Goal: Transaction & Acquisition: Purchase product/service

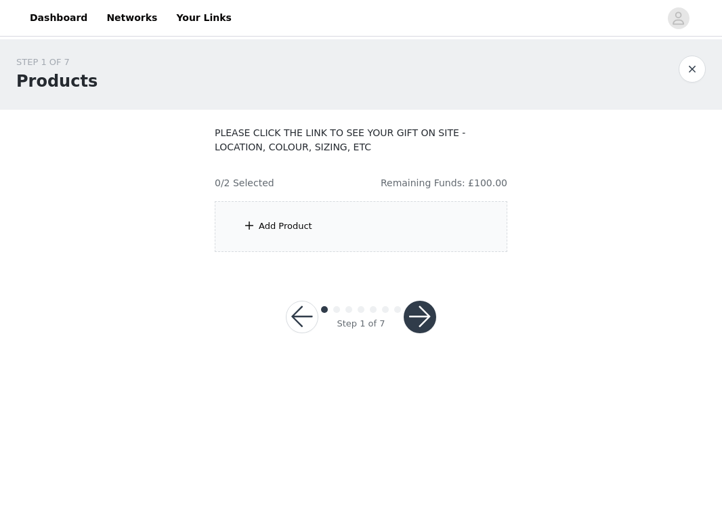
click at [252, 225] on span at bounding box center [249, 225] width 14 height 16
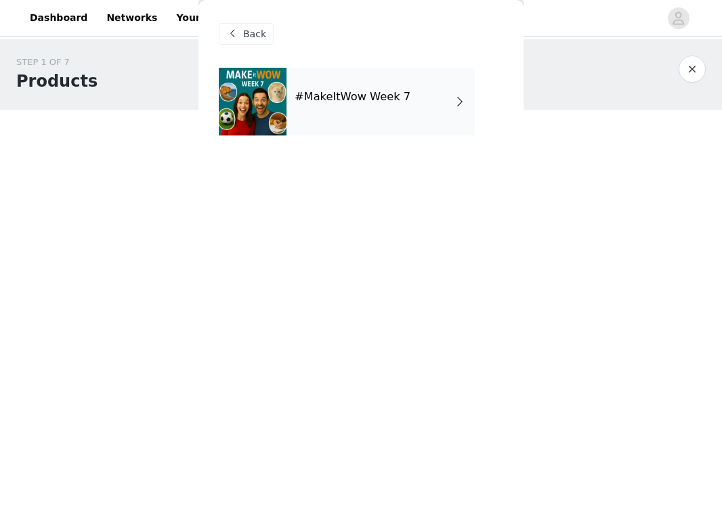
click at [379, 80] on div "#MakeItWow Week 7" at bounding box center [380, 102] width 188 height 68
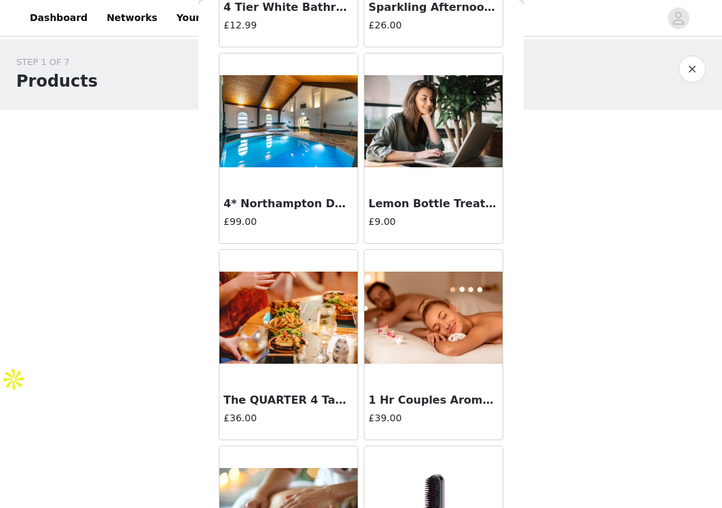
scroll to position [1564, 0]
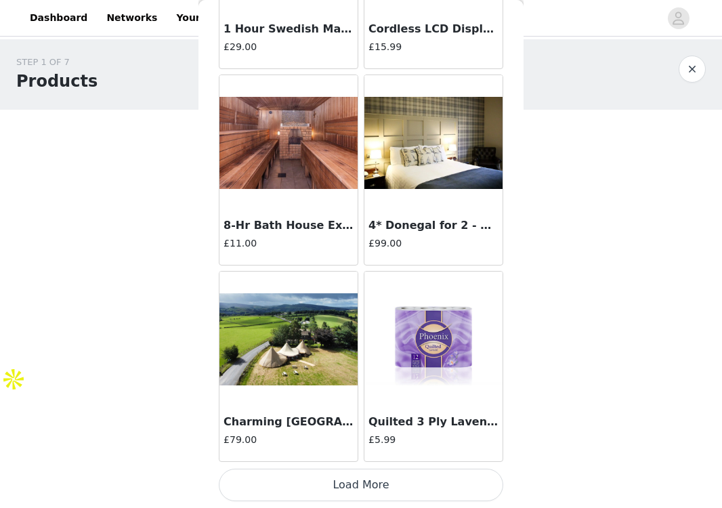
click at [338, 481] on button "Load More" at bounding box center [361, 484] width 284 height 32
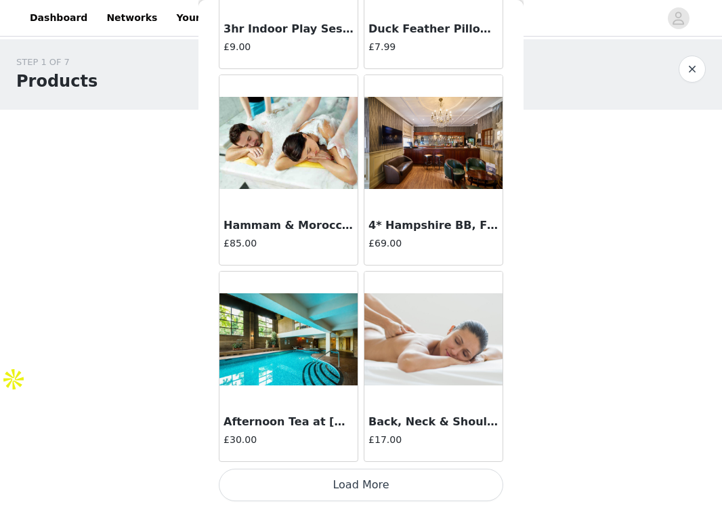
click at [336, 486] on button "Load More" at bounding box center [361, 484] width 284 height 32
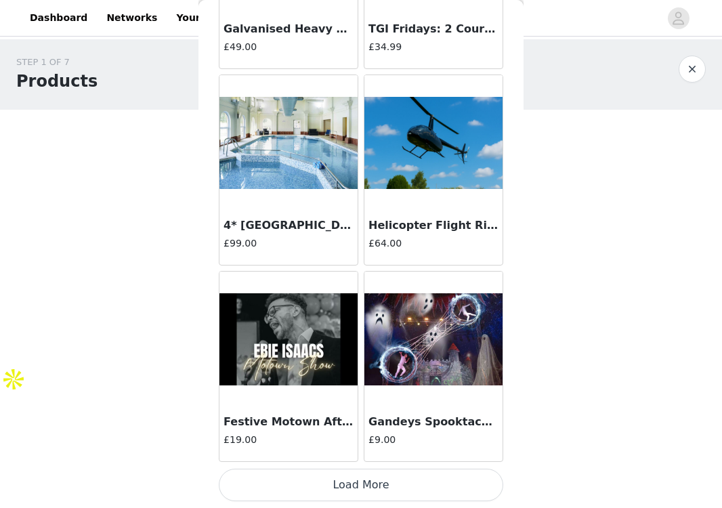
click at [336, 489] on button "Load More" at bounding box center [361, 484] width 284 height 32
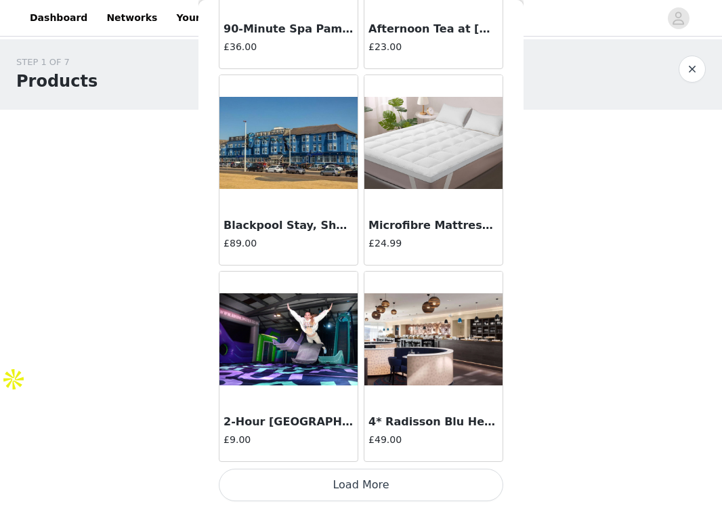
click at [336, 489] on button "Load More" at bounding box center [361, 484] width 284 height 32
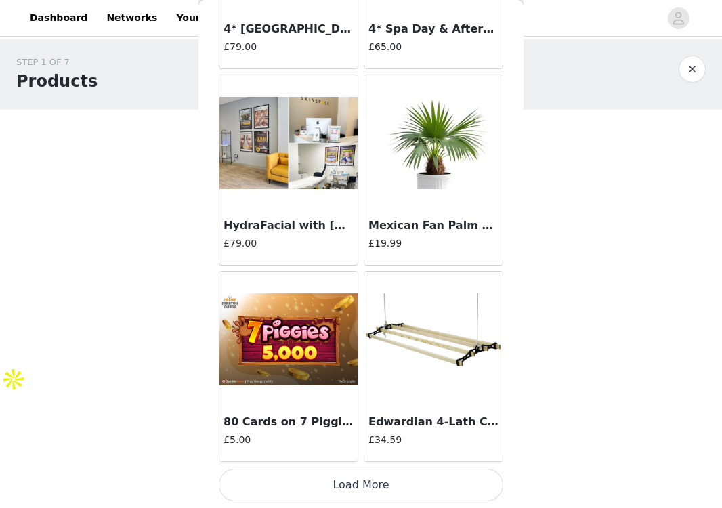
click at [336, 489] on button "Load More" at bounding box center [361, 484] width 284 height 32
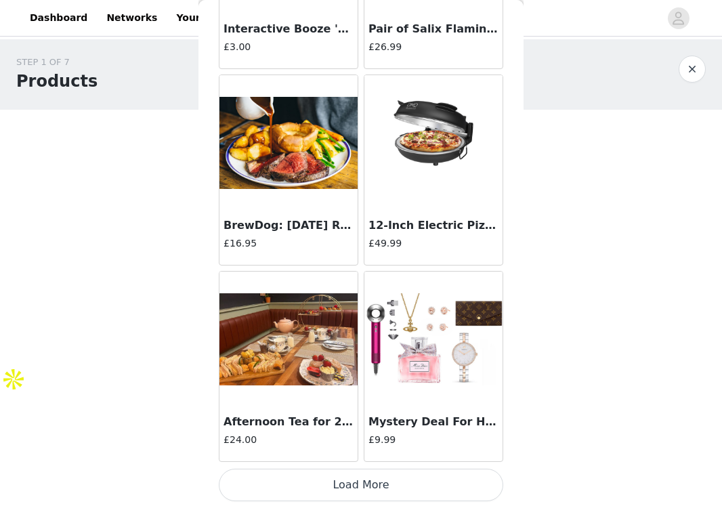
click at [336, 489] on button "Load More" at bounding box center [361, 484] width 284 height 32
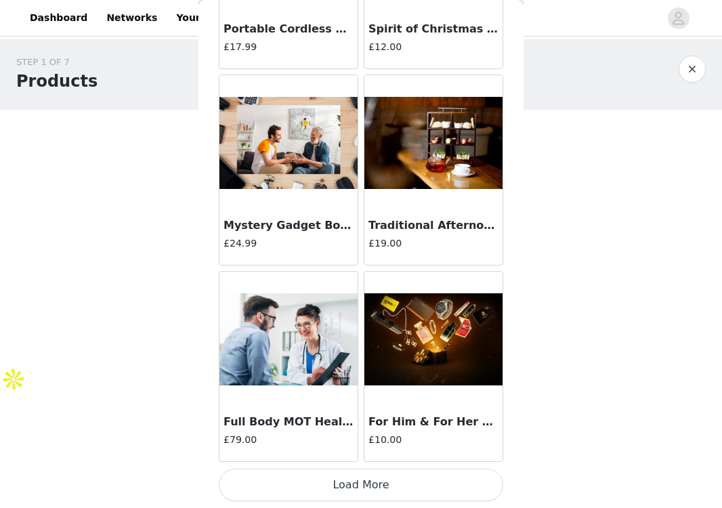
click at [336, 489] on button "Load More" at bounding box center [361, 484] width 284 height 32
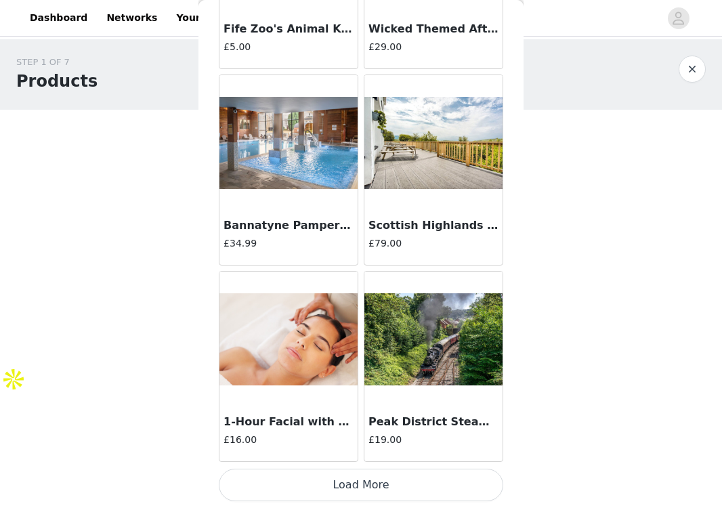
click at [336, 486] on button "Load More" at bounding box center [361, 484] width 284 height 32
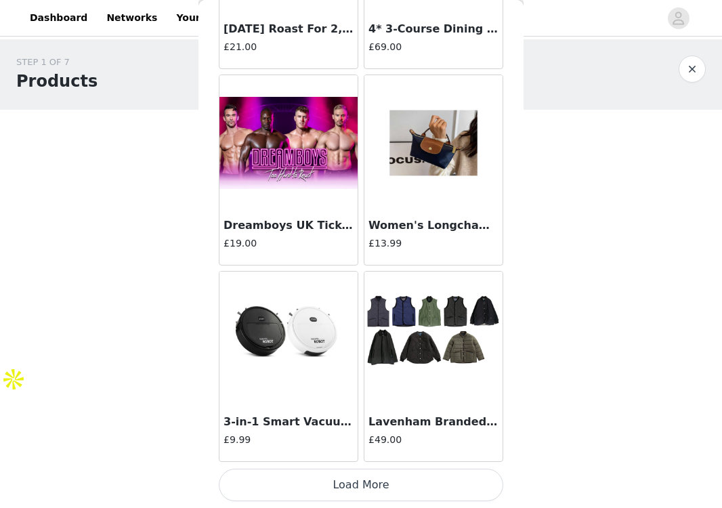
click at [336, 486] on button "Load More" at bounding box center [361, 484] width 284 height 32
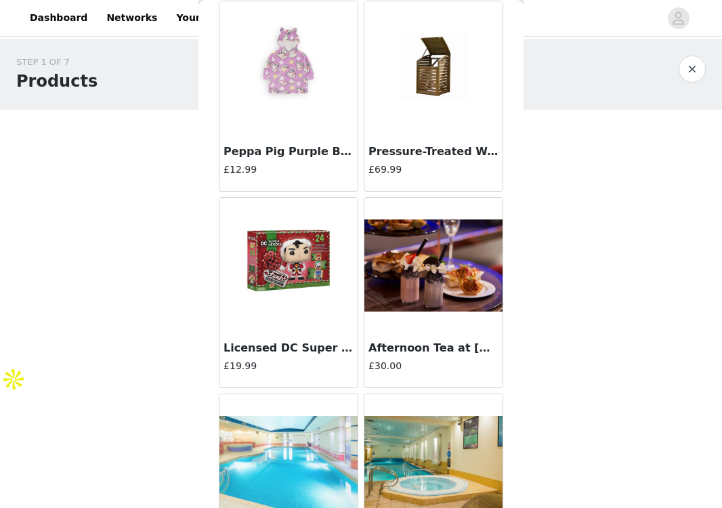
scroll to position [19233, 0]
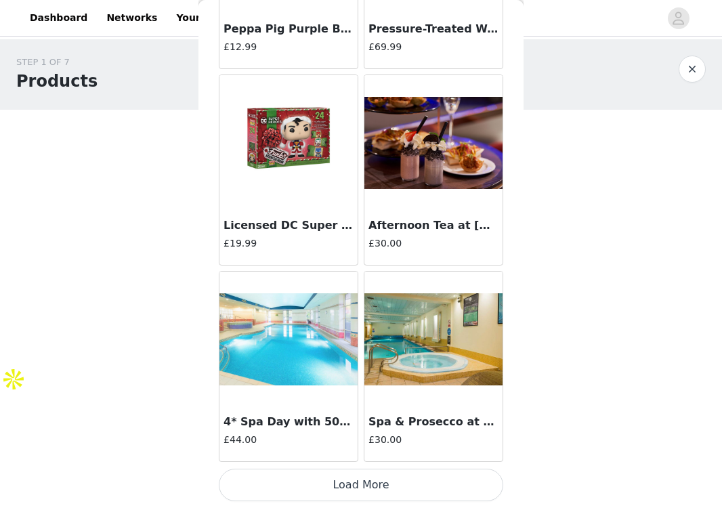
click at [336, 485] on button "Load More" at bounding box center [361, 484] width 284 height 32
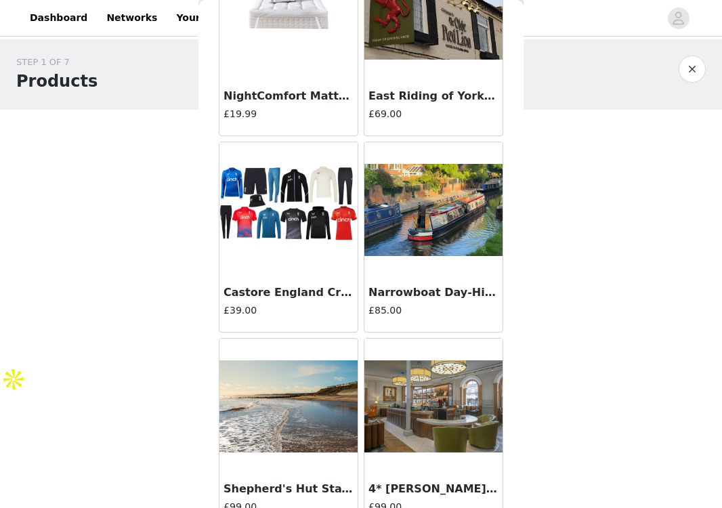
scroll to position [21196, 0]
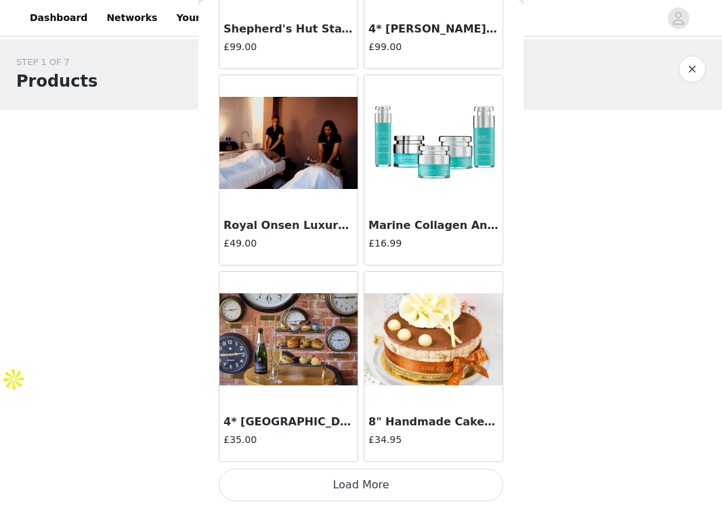
click at [336, 484] on button "Load More" at bounding box center [361, 484] width 284 height 32
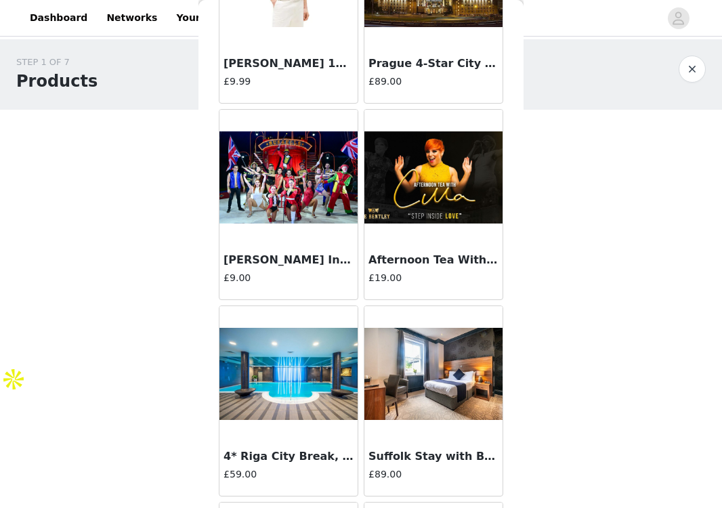
scroll to position [23159, 0]
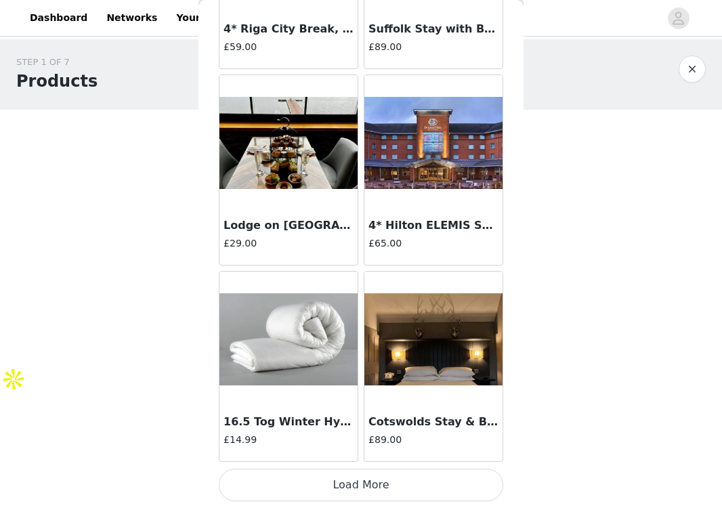
click at [341, 485] on button "Load More" at bounding box center [361, 484] width 284 height 32
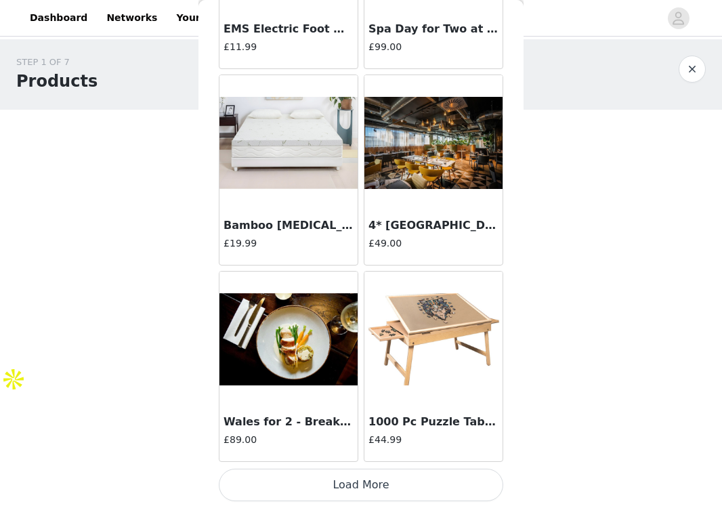
click at [341, 485] on button "Load More" at bounding box center [361, 484] width 284 height 32
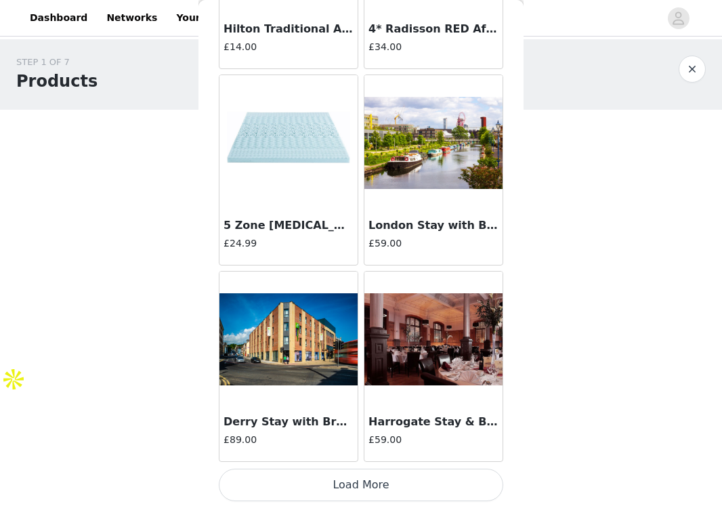
click at [341, 485] on button "Load More" at bounding box center [361, 484] width 284 height 32
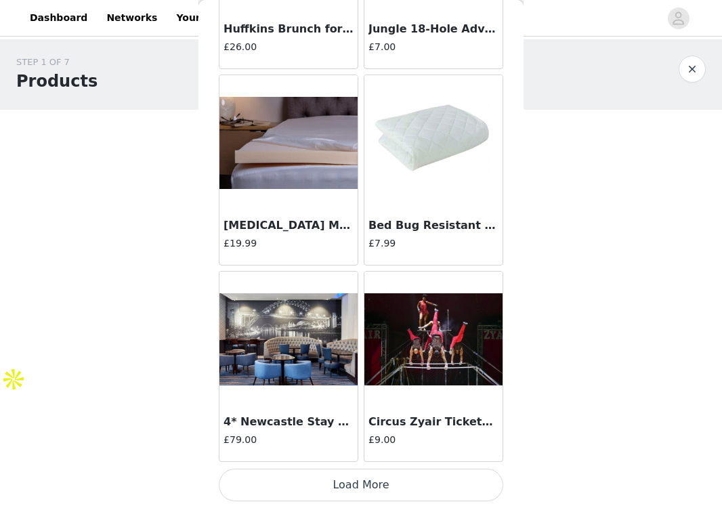
click at [341, 485] on button "Load More" at bounding box center [361, 484] width 284 height 32
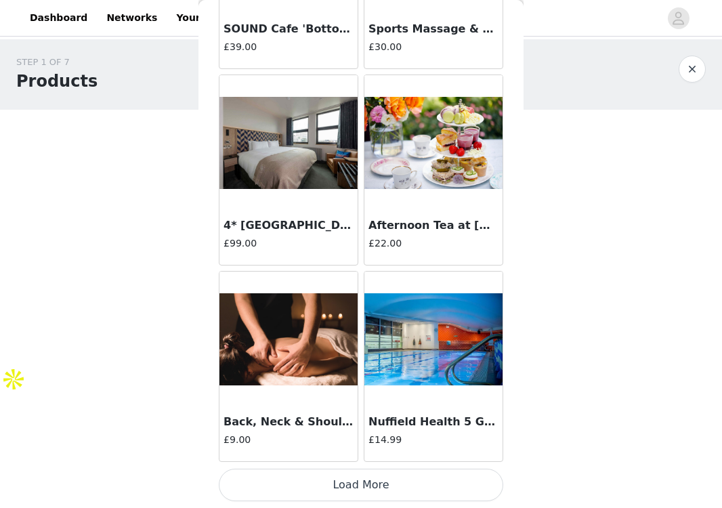
click at [341, 485] on button "Load More" at bounding box center [361, 484] width 284 height 32
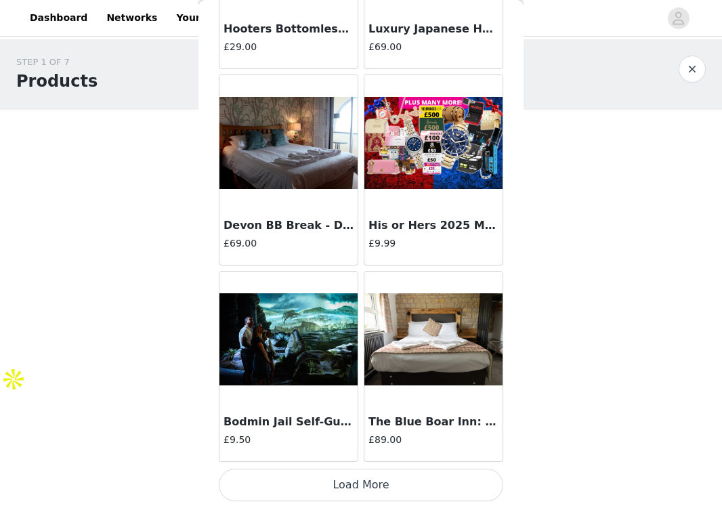
click at [341, 485] on button "Load More" at bounding box center [361, 484] width 284 height 32
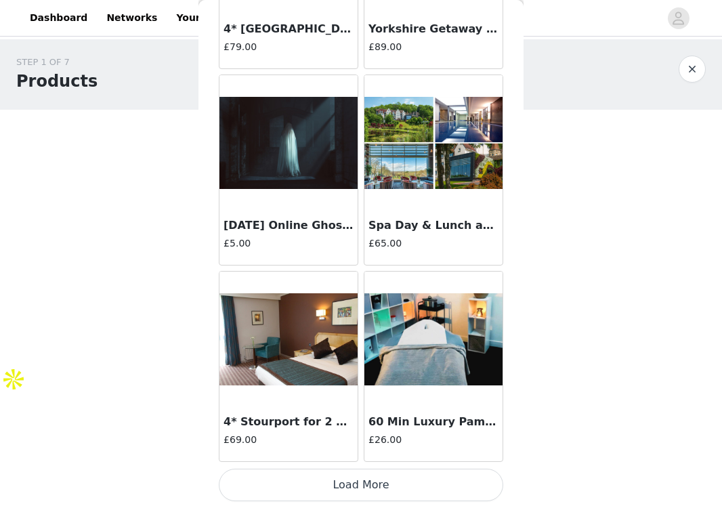
click at [341, 485] on button "Load More" at bounding box center [361, 484] width 284 height 32
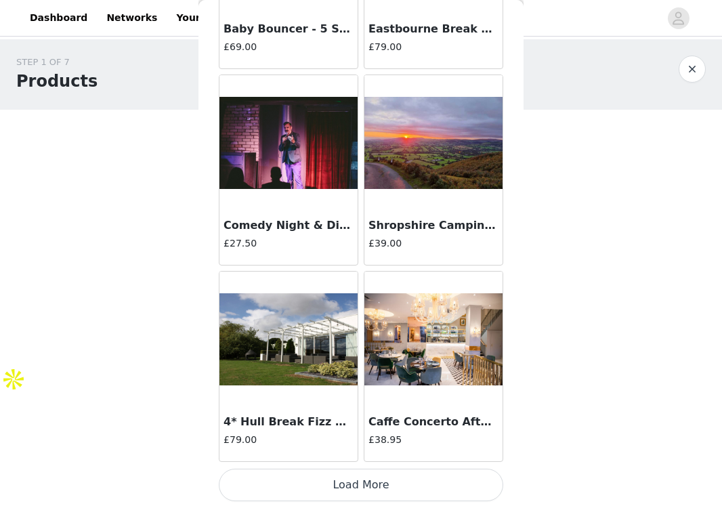
click at [341, 485] on button "Load More" at bounding box center [361, 484] width 284 height 32
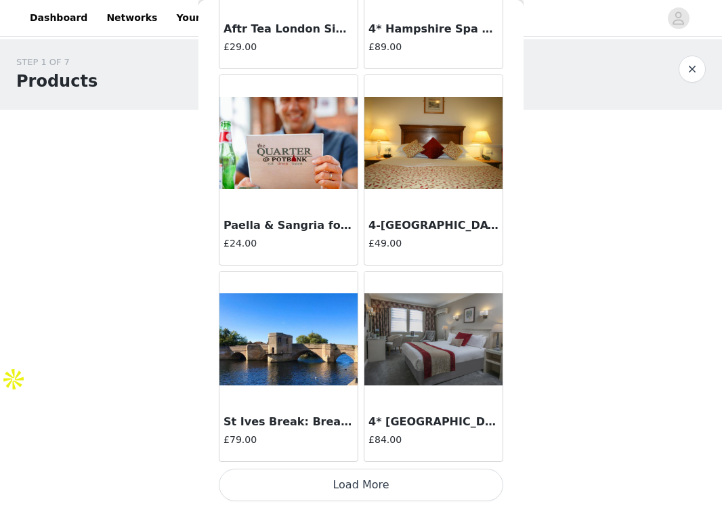
click at [341, 485] on button "Load More" at bounding box center [361, 484] width 284 height 32
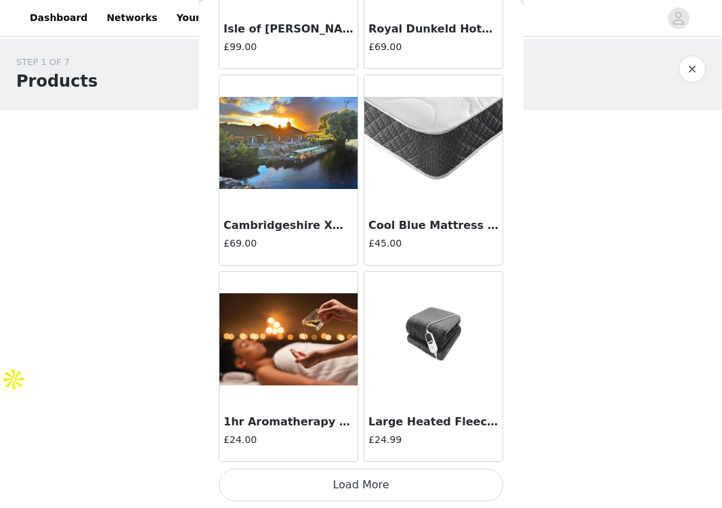
click at [341, 485] on button "Load More" at bounding box center [361, 484] width 284 height 32
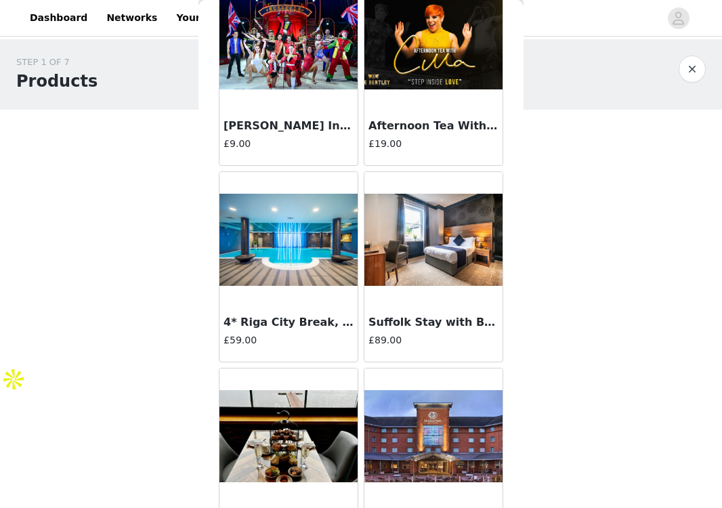
scroll to position [22869, 0]
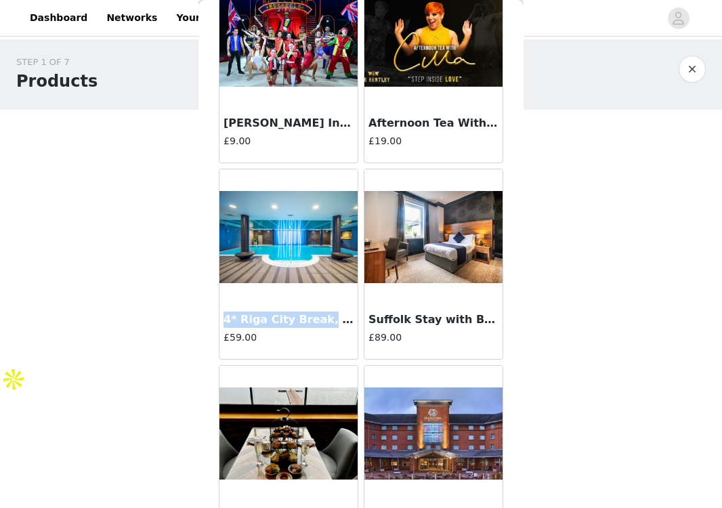
drag, startPoint x: 225, startPoint y: 321, endPoint x: 318, endPoint y: 320, distance: 92.8
click at [318, 320] on h3 "4* Riga City Break, B&B & Flights ([DATE])" at bounding box center [288, 319] width 130 height 16
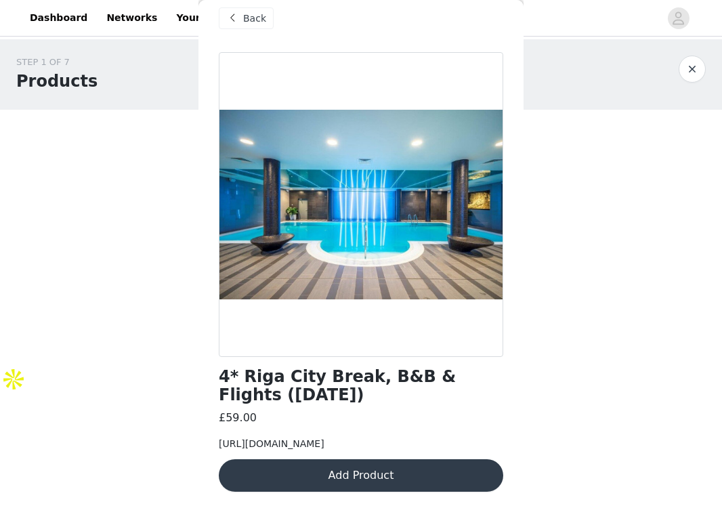
scroll to position [58, 0]
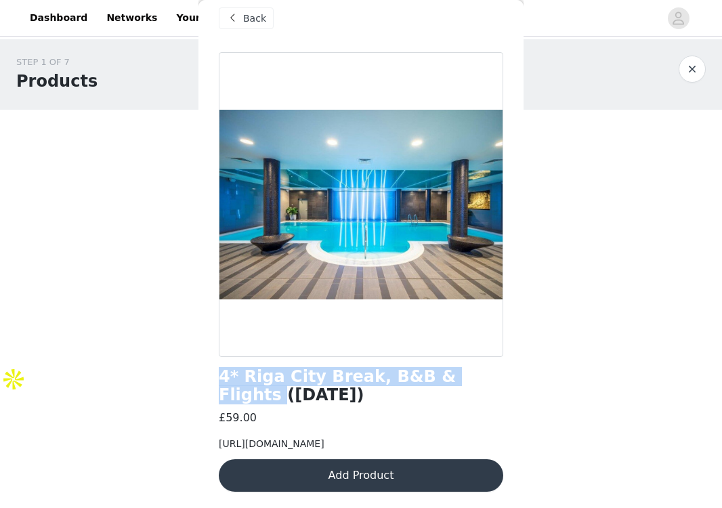
drag, startPoint x: 215, startPoint y: 336, endPoint x: 460, endPoint y: 333, distance: 245.1
click at [462, 334] on div "Back 4* Riga City Break, B&B & Flights ([DATE]) £59.00 [URL][DOMAIN_NAME] Add P…" at bounding box center [360, 254] width 325 height 508
copy h1 "4* Riga City Break, B&B & Flights"
click at [682, 70] on button "button" at bounding box center [691, 69] width 27 height 27
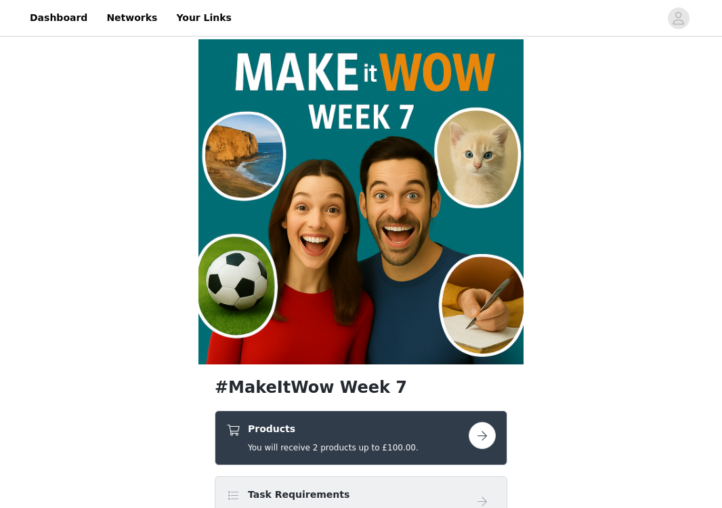
click at [411, 435] on div "Products You will receive 2 products up to £100.00." at bounding box center [347, 438] width 242 height 32
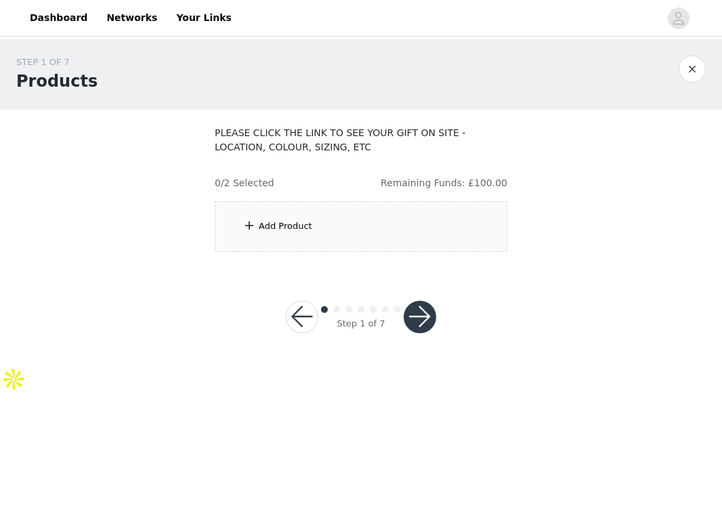
click at [359, 212] on div "Add Product" at bounding box center [361, 226] width 292 height 51
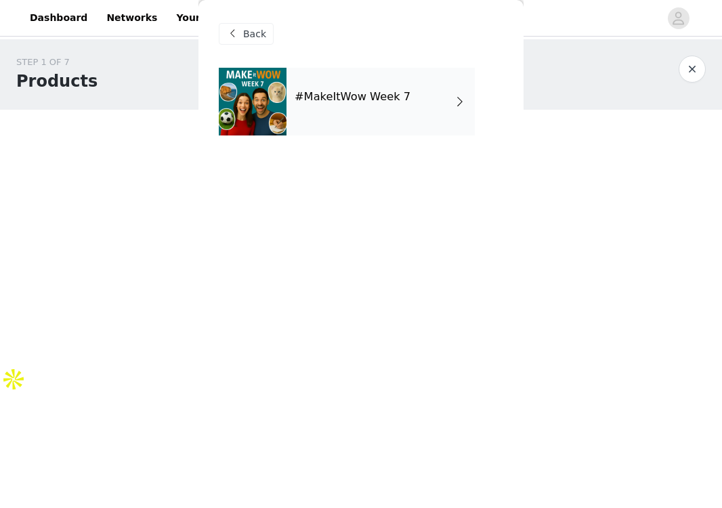
click at [375, 93] on h4 "#MakeItWow Week 7" at bounding box center [352, 97] width 116 height 12
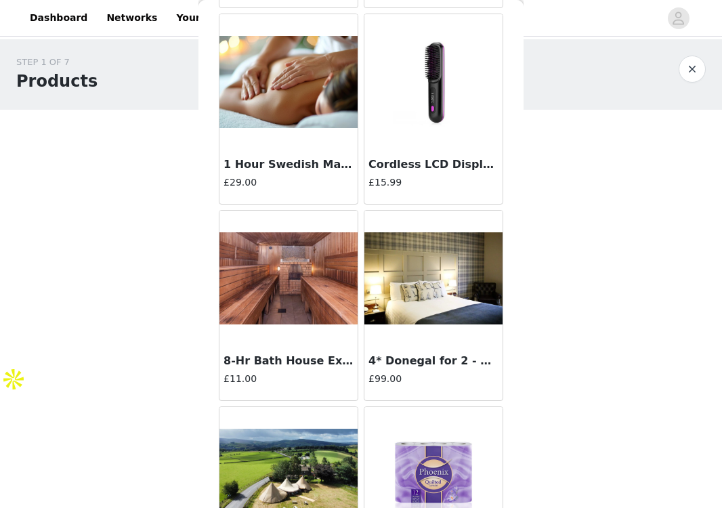
scroll to position [1564, 0]
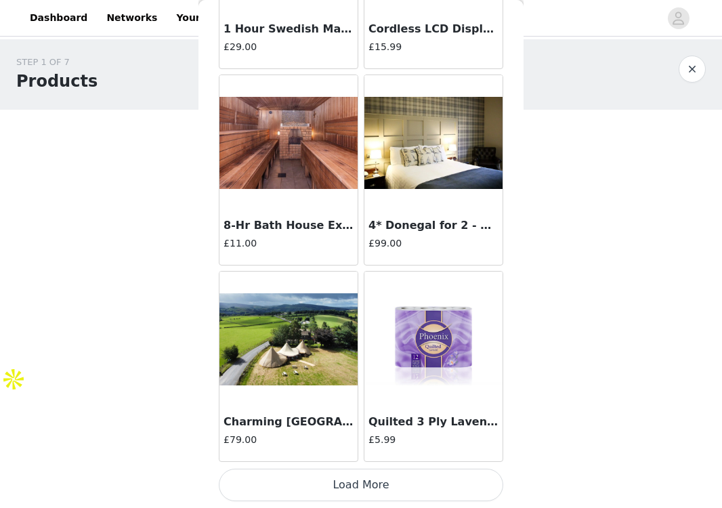
click at [362, 479] on button "Load More" at bounding box center [361, 484] width 284 height 32
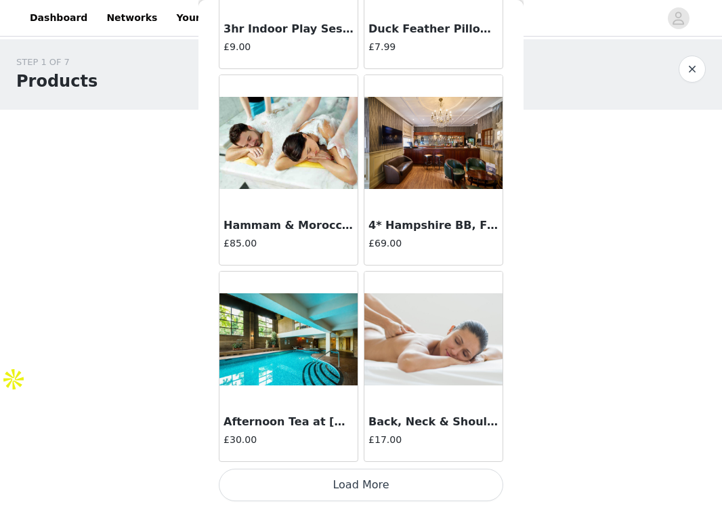
click at [362, 479] on button "Load More" at bounding box center [361, 484] width 284 height 32
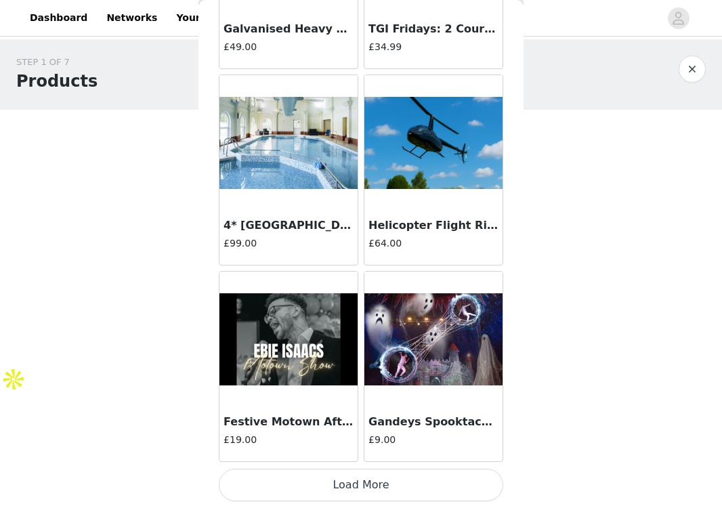
click at [362, 479] on button "Load More" at bounding box center [361, 484] width 284 height 32
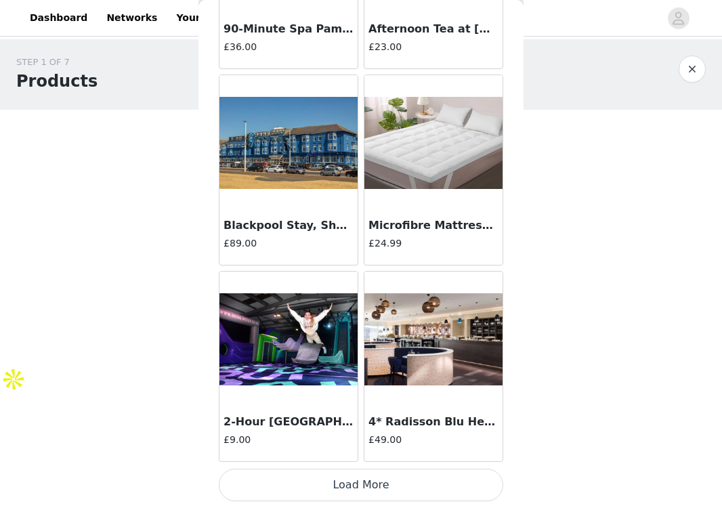
click at [362, 479] on button "Load More" at bounding box center [361, 484] width 284 height 32
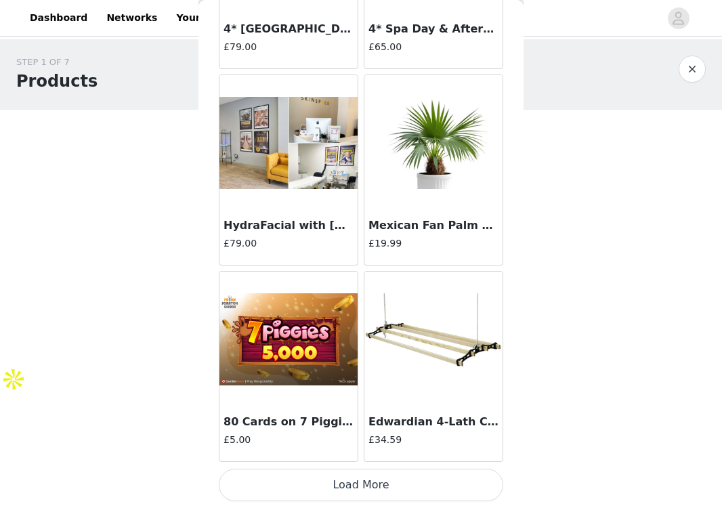
click at [362, 479] on button "Load More" at bounding box center [361, 484] width 284 height 32
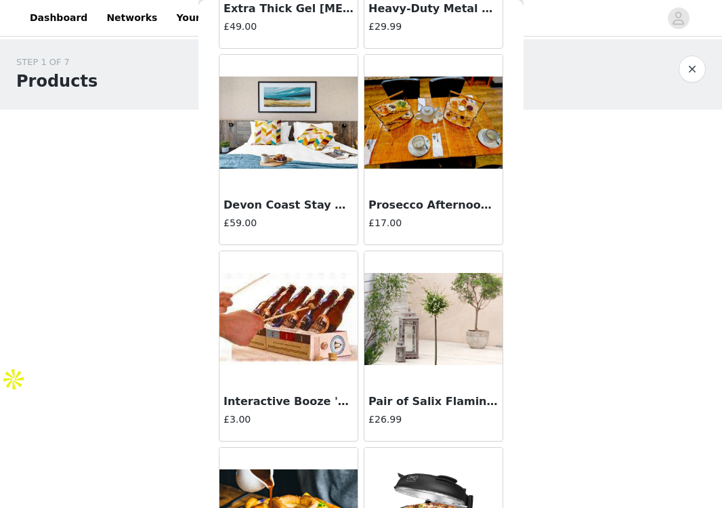
scroll to position [11380, 0]
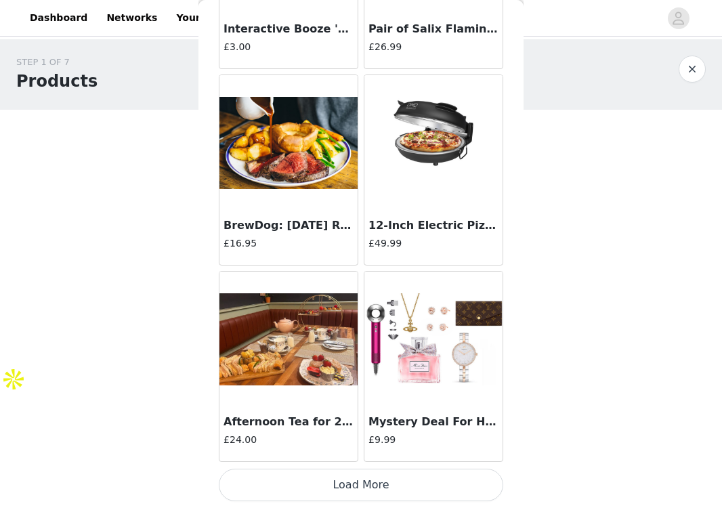
click at [369, 488] on button "Load More" at bounding box center [361, 484] width 284 height 32
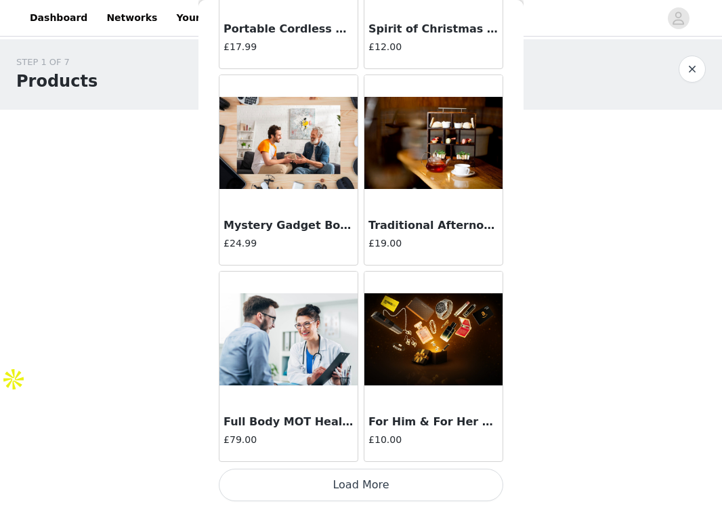
click at [369, 488] on button "Load More" at bounding box center [361, 484] width 284 height 32
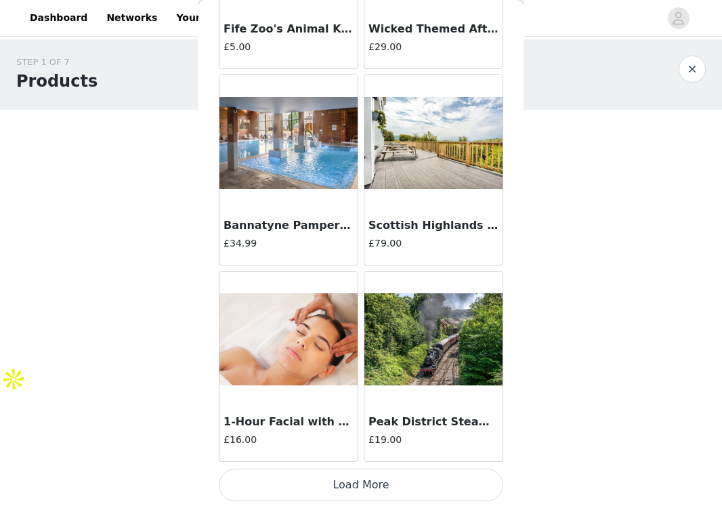
click at [369, 488] on button "Load More" at bounding box center [361, 484] width 284 height 32
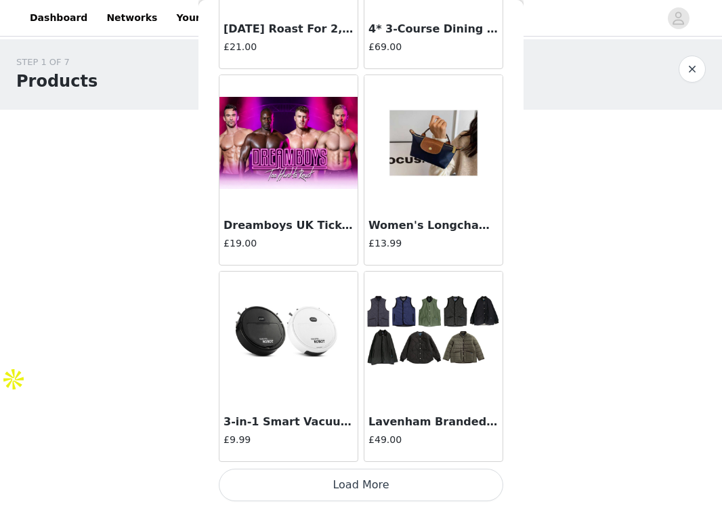
click at [369, 488] on button "Load More" at bounding box center [361, 484] width 284 height 32
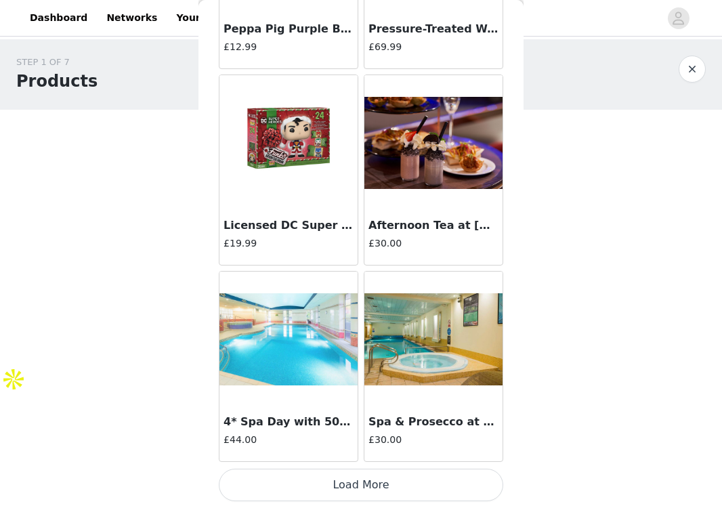
click at [369, 488] on button "Load More" at bounding box center [361, 484] width 284 height 32
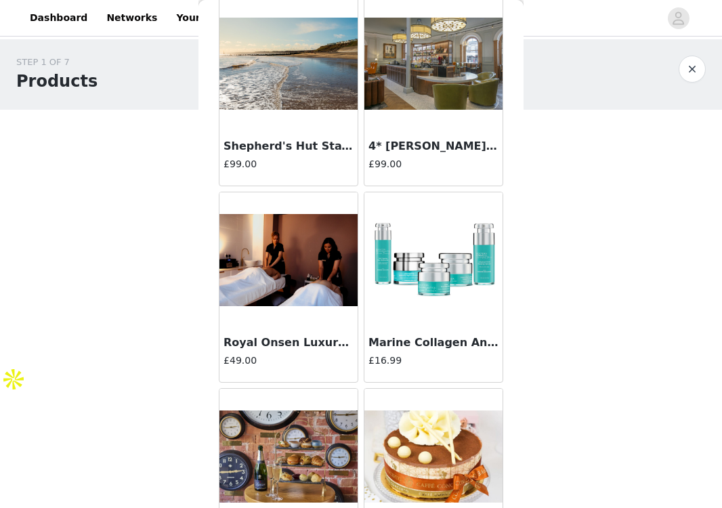
scroll to position [21196, 0]
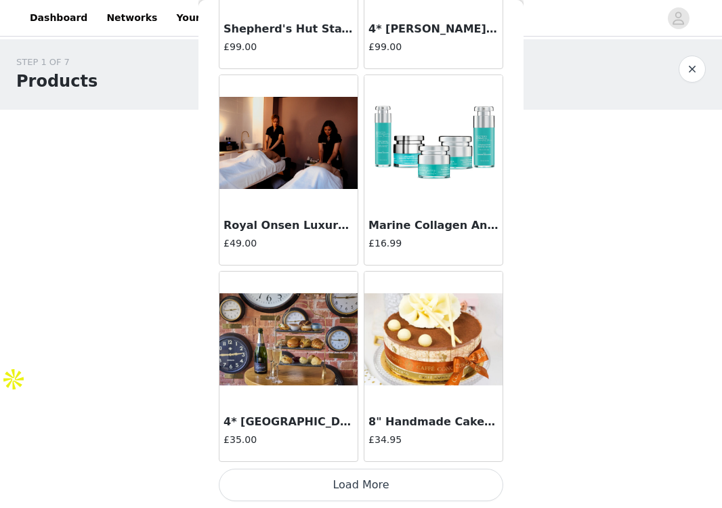
click at [369, 487] on button "Load More" at bounding box center [361, 484] width 284 height 32
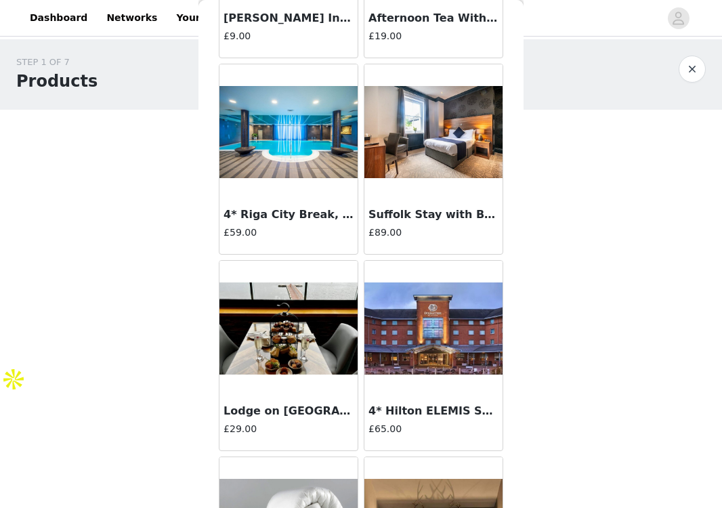
scroll to position [23159, 0]
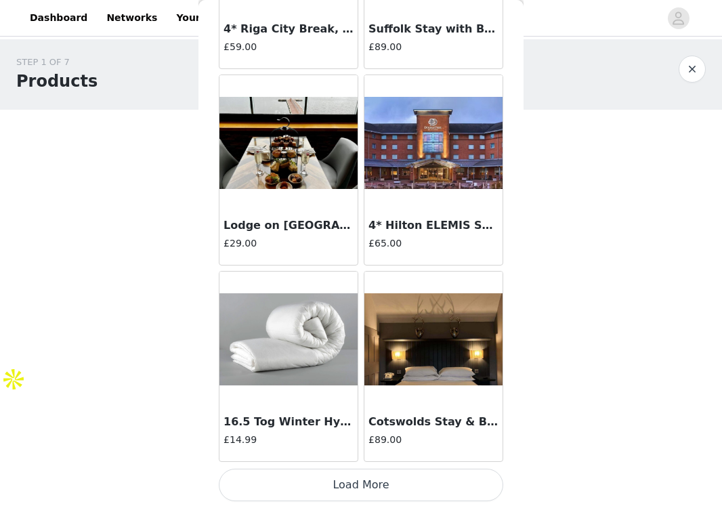
click at [367, 485] on button "Load More" at bounding box center [361, 484] width 284 height 32
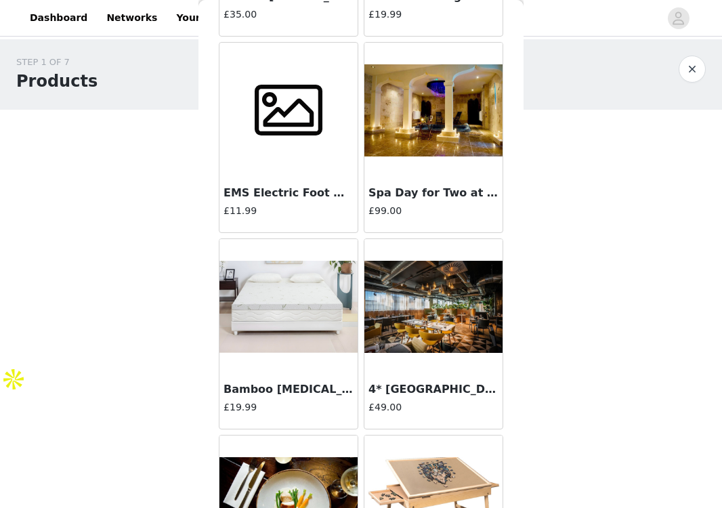
scroll to position [25122, 0]
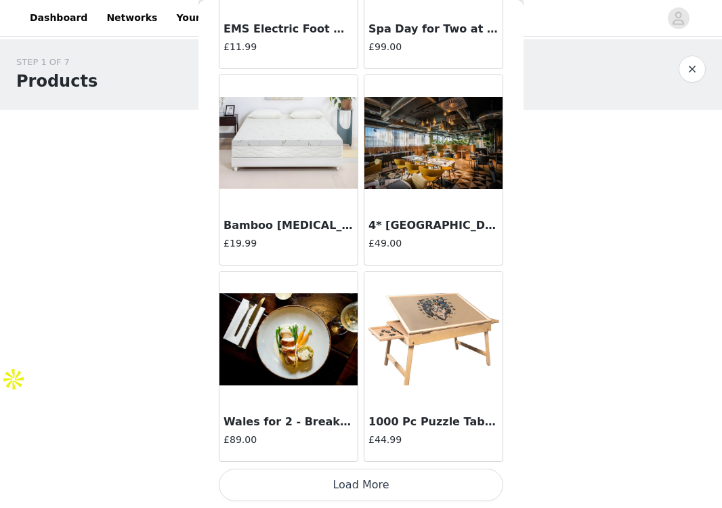
click at [374, 484] on button "Load More" at bounding box center [361, 484] width 284 height 32
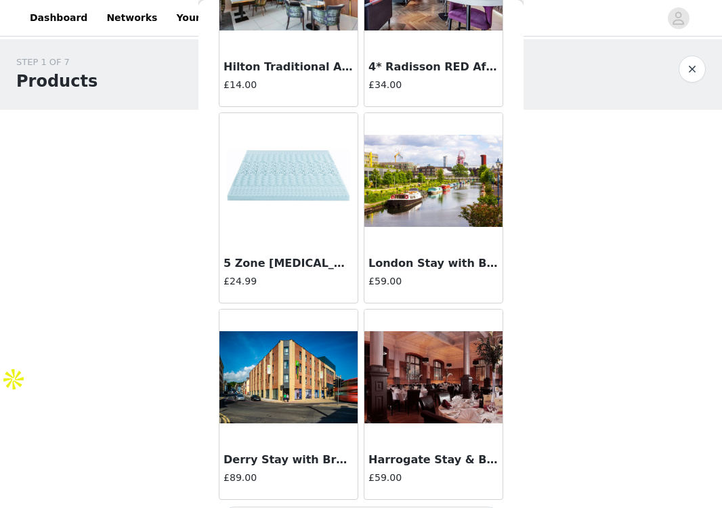
scroll to position [27086, 0]
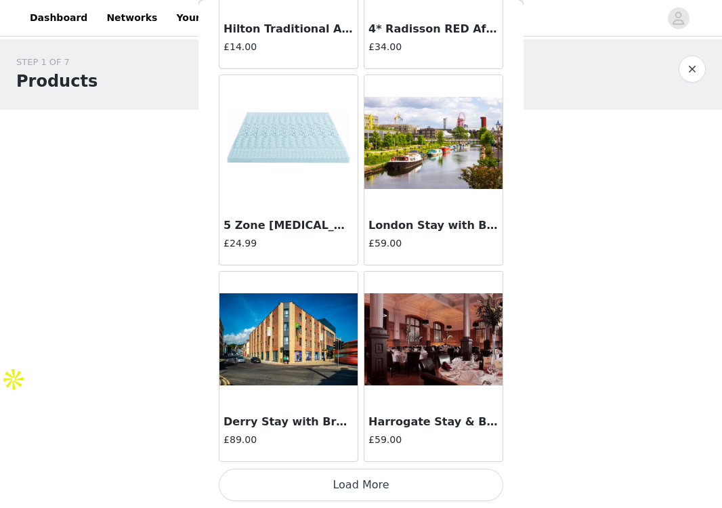
click at [374, 484] on button "Load More" at bounding box center [361, 484] width 284 height 32
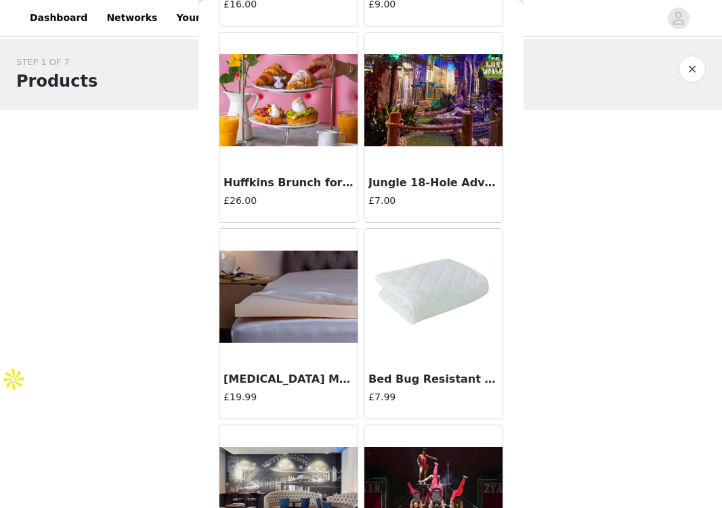
scroll to position [29049, 0]
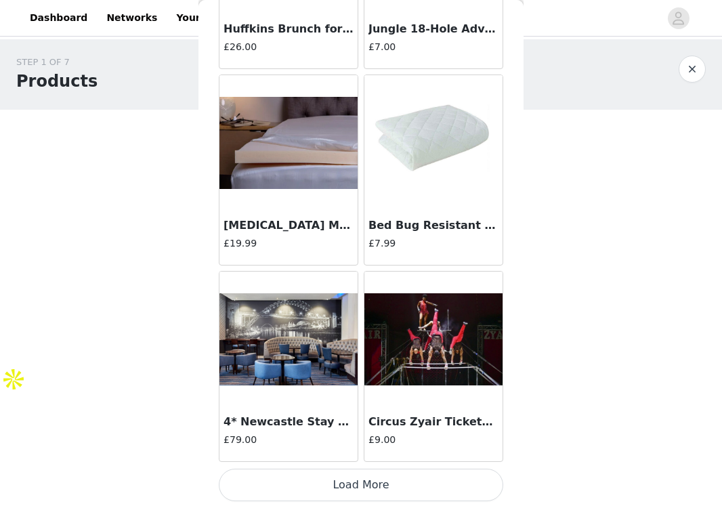
click at [374, 484] on button "Load More" at bounding box center [361, 484] width 284 height 32
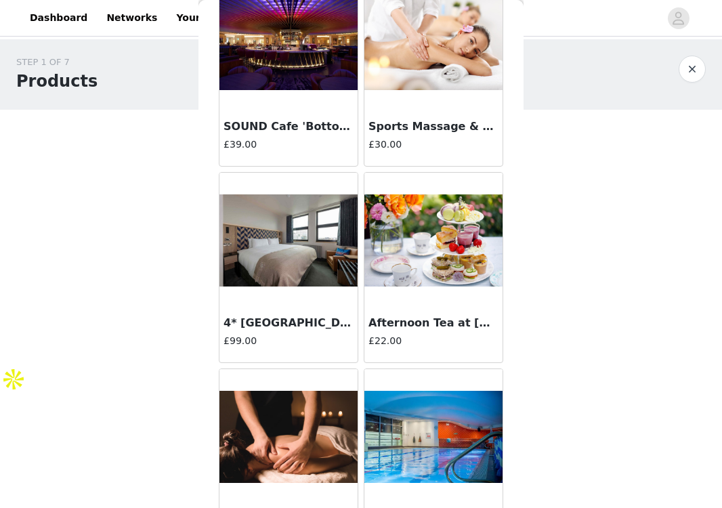
scroll to position [31012, 0]
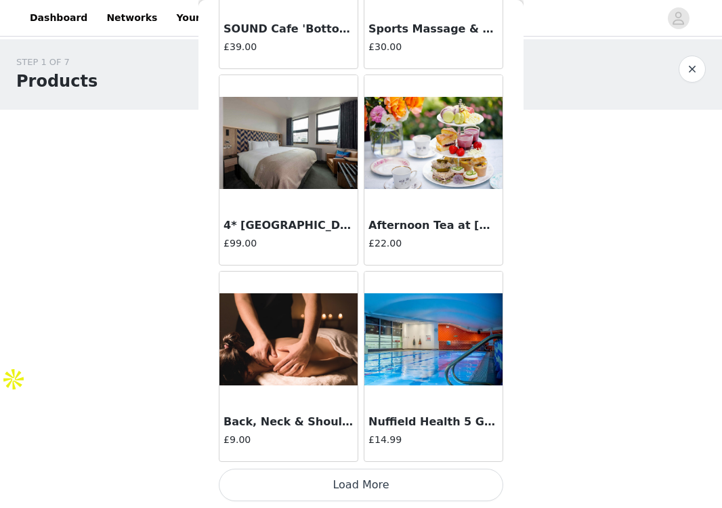
click at [384, 479] on button "Load More" at bounding box center [361, 484] width 284 height 32
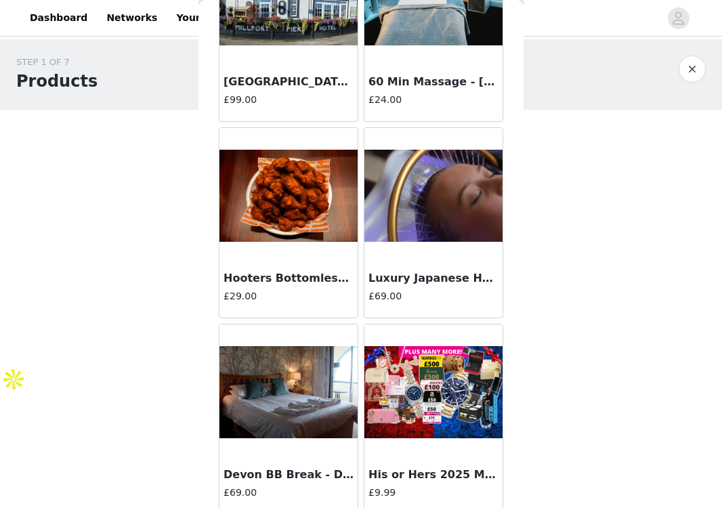
scroll to position [32975, 0]
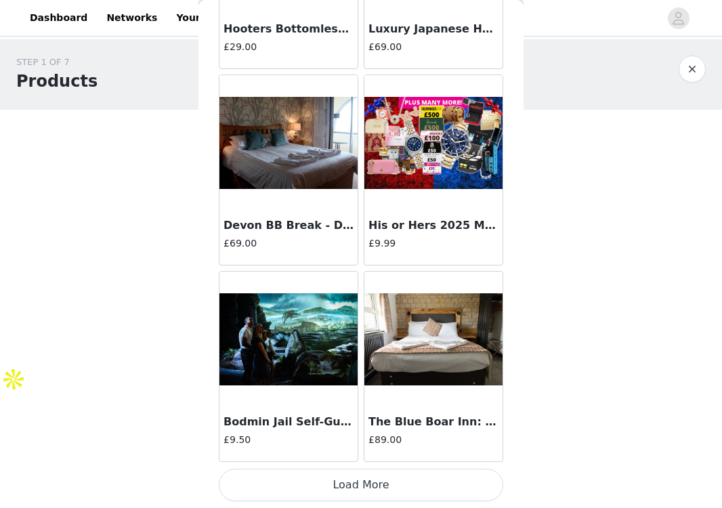
click at [357, 491] on button "Load More" at bounding box center [361, 484] width 284 height 32
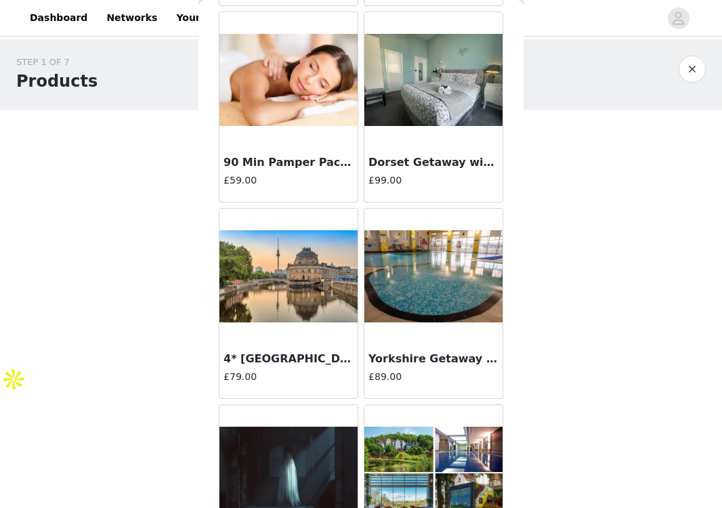
scroll to position [34938, 0]
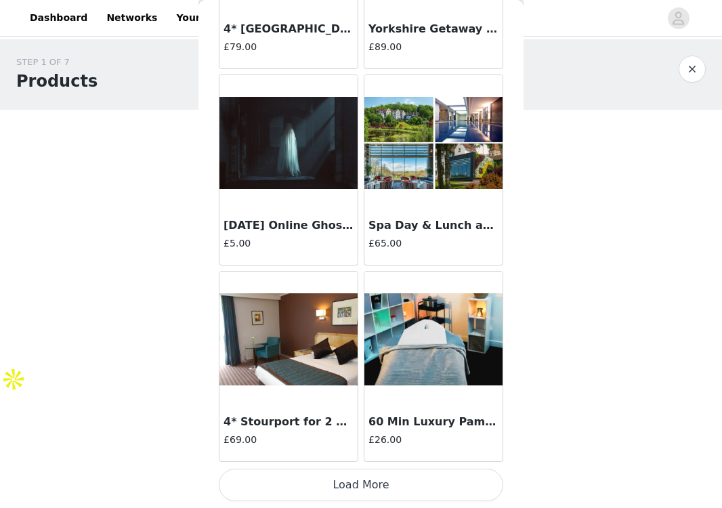
click at [360, 473] on button "Load More" at bounding box center [361, 484] width 284 height 32
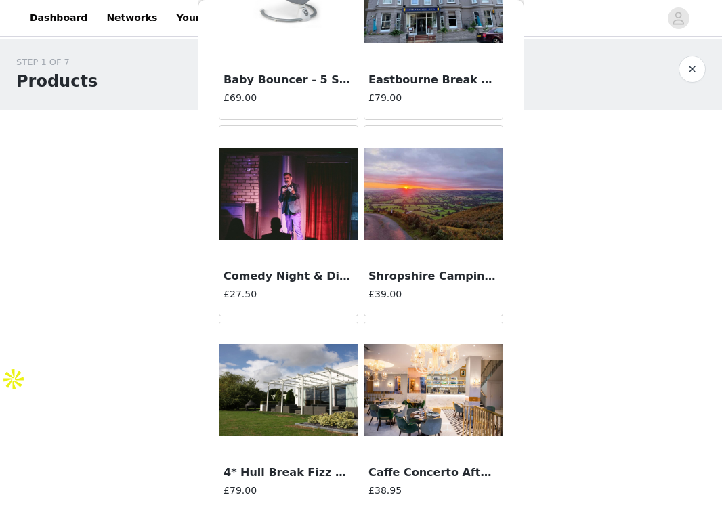
scroll to position [36902, 0]
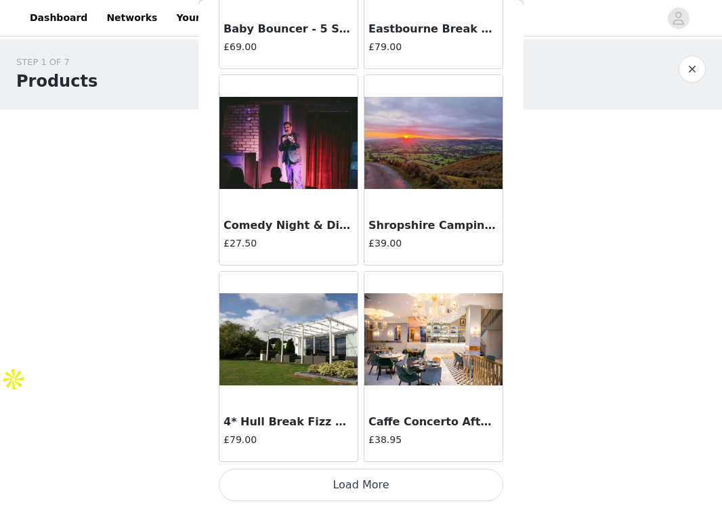
click at [398, 471] on button "Load More" at bounding box center [361, 484] width 284 height 32
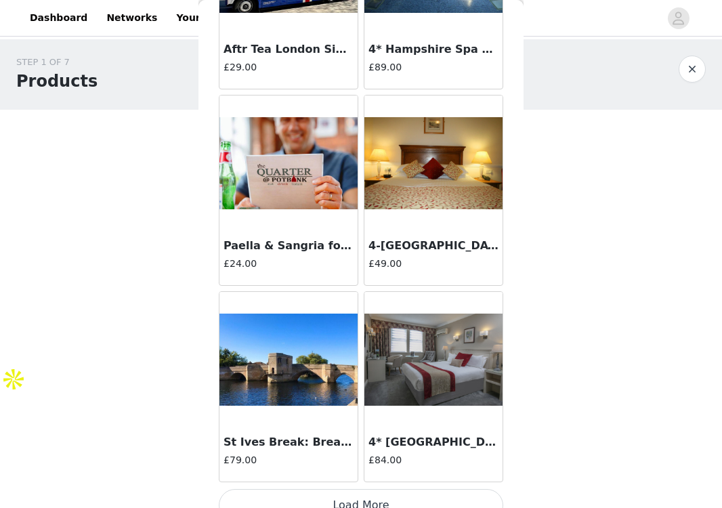
scroll to position [38865, 0]
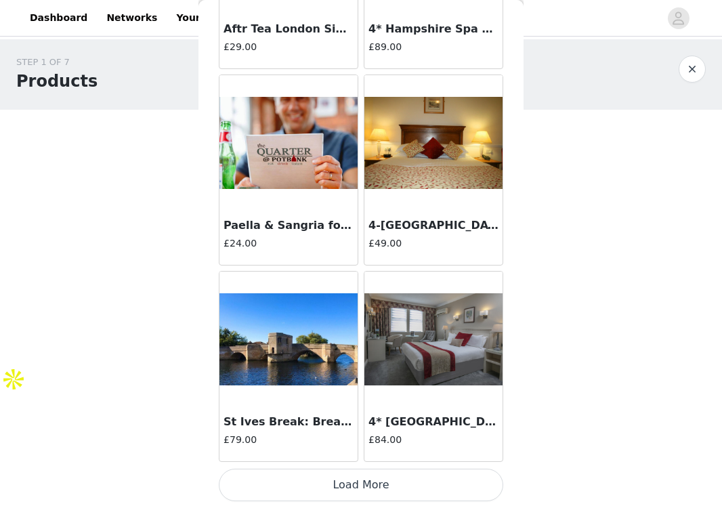
click at [413, 490] on button "Load More" at bounding box center [361, 484] width 284 height 32
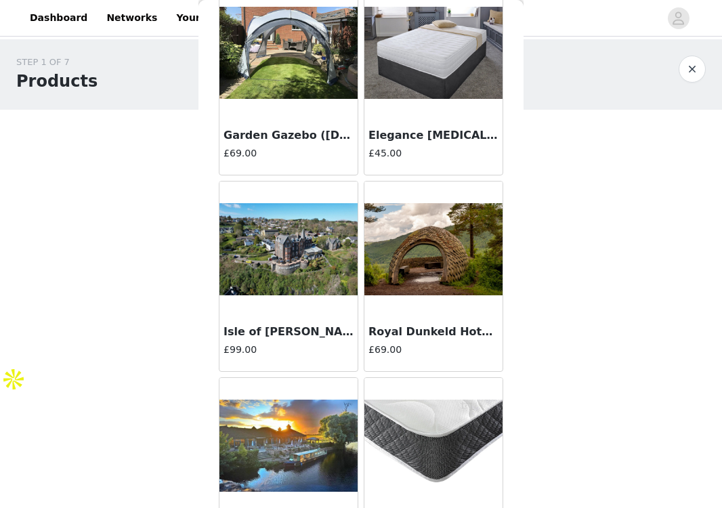
scroll to position [40828, 0]
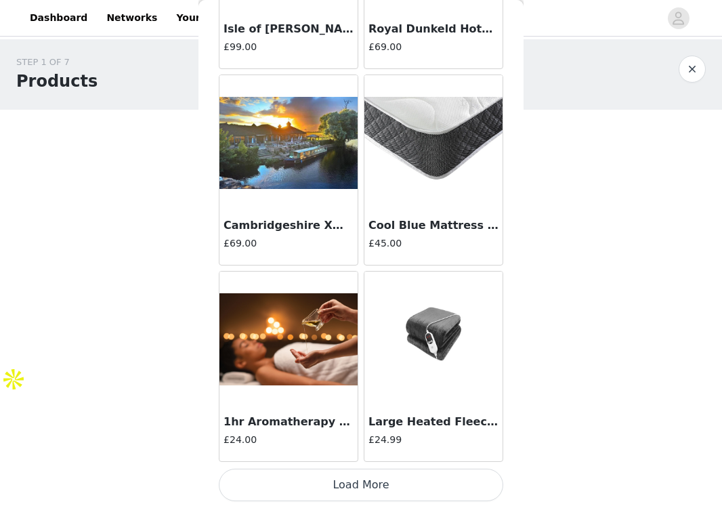
click at [325, 491] on button "Load More" at bounding box center [361, 484] width 284 height 32
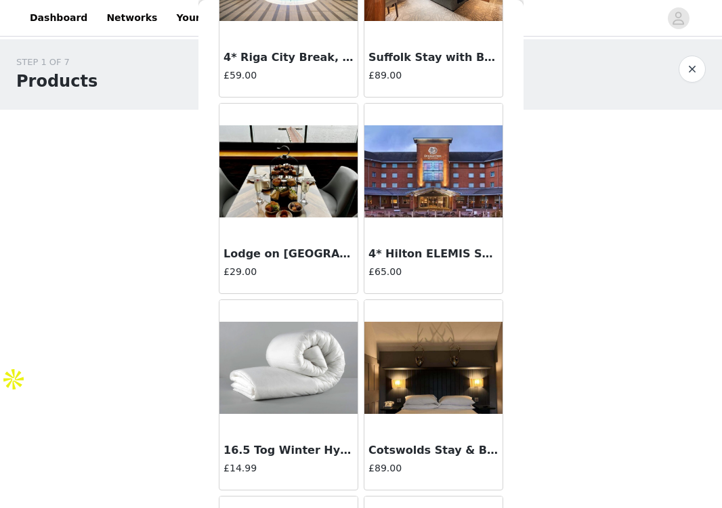
scroll to position [36481, 0]
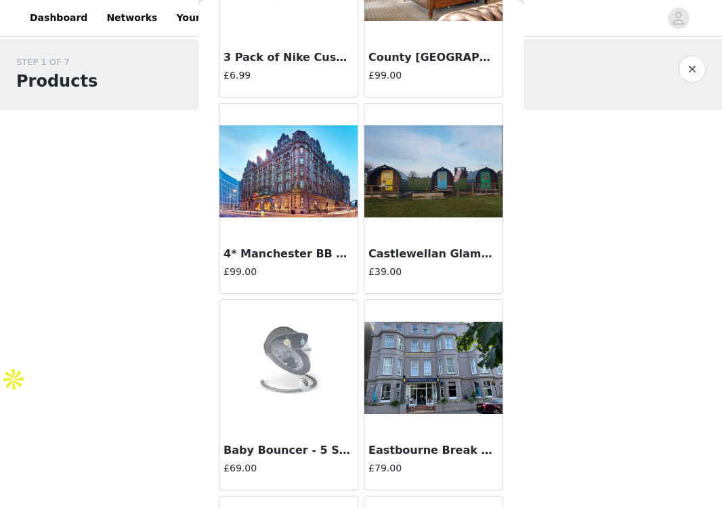
click at [311, 168] on img at bounding box center [288, 171] width 138 height 93
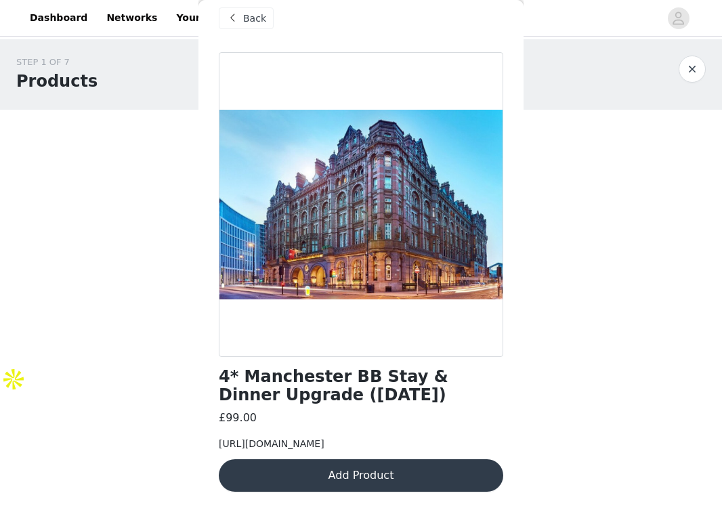
scroll to position [44, 0]
click at [324, 438] on span "[URL][DOMAIN_NAME]" at bounding box center [272, 443] width 106 height 11
